Goal: Register for event/course

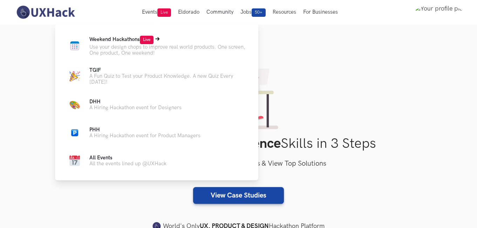
click at [133, 41] on span "Weekend Hackathons Live" at bounding box center [121, 39] width 64 height 6
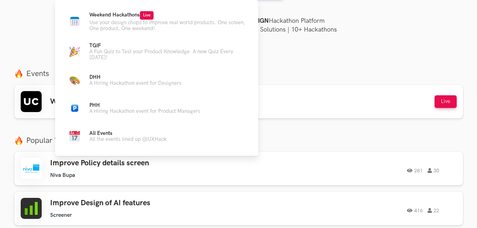
scroll to position [245, 0]
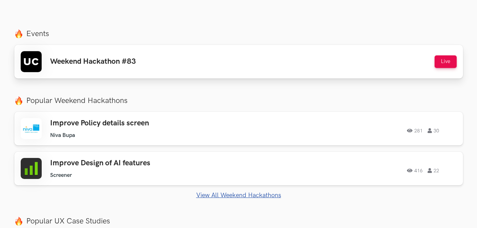
click at [386, 68] on div "Weekend Hackathon #83 Live" at bounding box center [239, 61] width 436 height 21
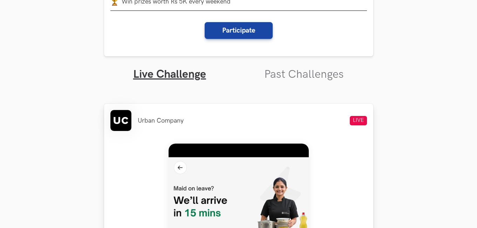
scroll to position [385, 0]
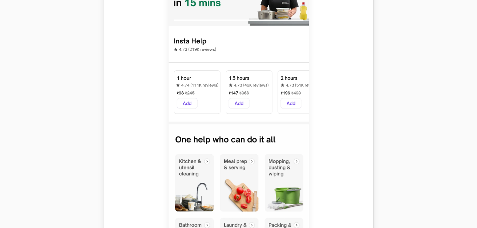
click at [247, 94] on img at bounding box center [238, 88] width 140 height 311
